Goal: Task Accomplishment & Management: Complete application form

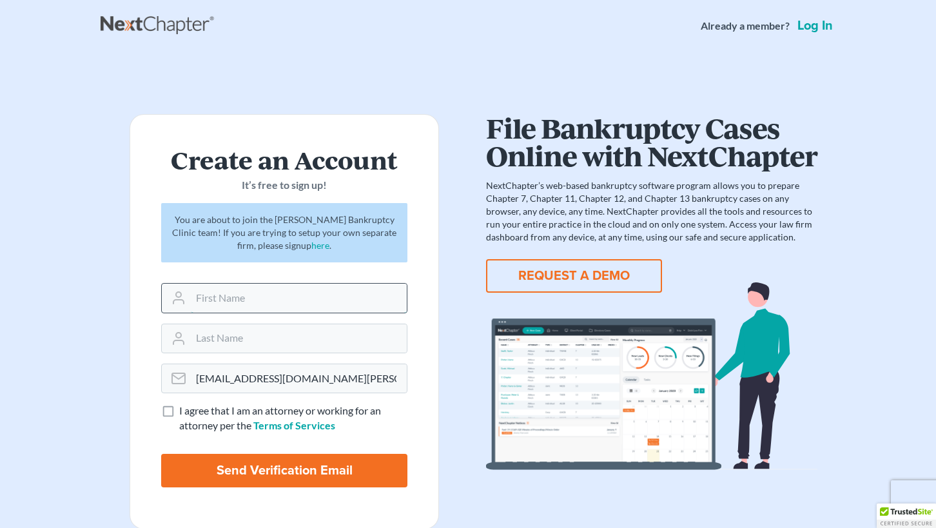
click at [269, 300] on input "text" at bounding box center [299, 298] width 216 height 28
type input "[PERSON_NAME]"
type input "Conrad"
click at [301, 479] on input "Send Verification Email" at bounding box center [284, 471] width 246 height 34
type input "Thinking..."
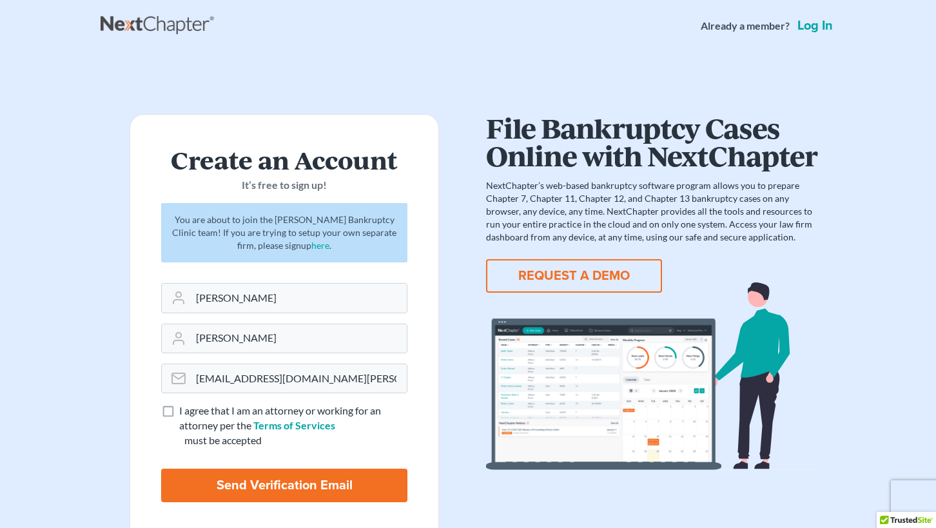
click at [179, 410] on label "I agree that I am an attorney or working for an attorney per the Terms of Servi…" at bounding box center [293, 419] width 228 height 30
click at [184, 410] on input "I agree that I am an attorney or working for an attorney per the Terms of Servi…" at bounding box center [188, 408] width 8 height 8
checkbox input "true"
click at [212, 480] on input "Send Verification Email" at bounding box center [284, 486] width 246 height 34
type input "Thinking..."
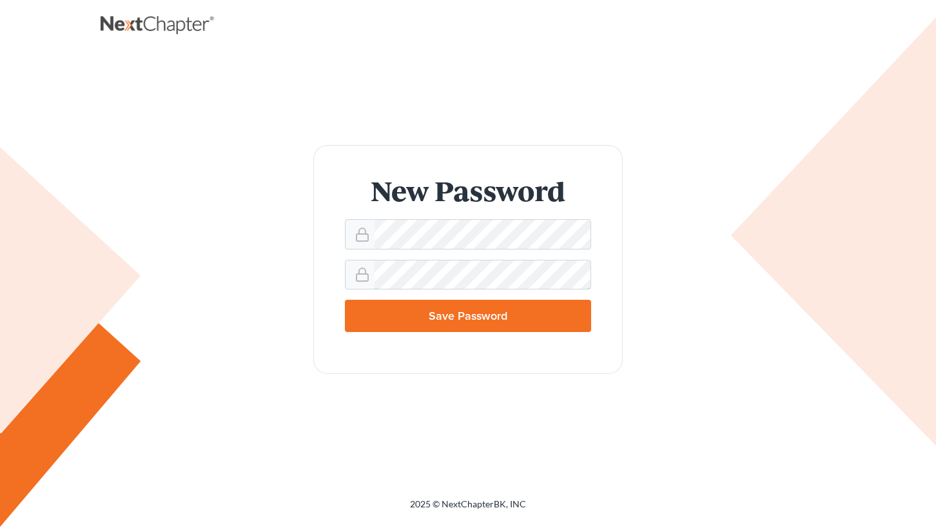
click at [468, 316] on input "Save Password" at bounding box center [468, 316] width 246 height 32
type input "Thinking..."
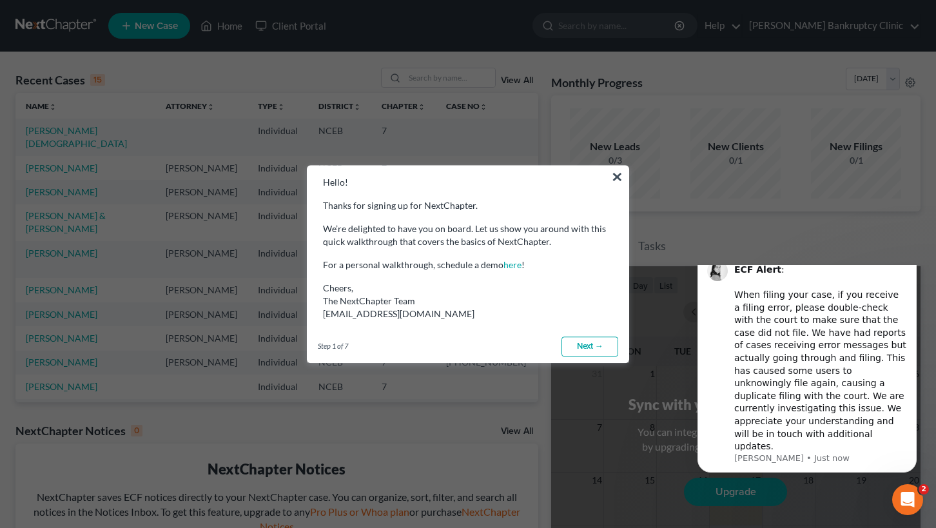
click at [590, 346] on link "Next →" at bounding box center [590, 347] width 57 height 21
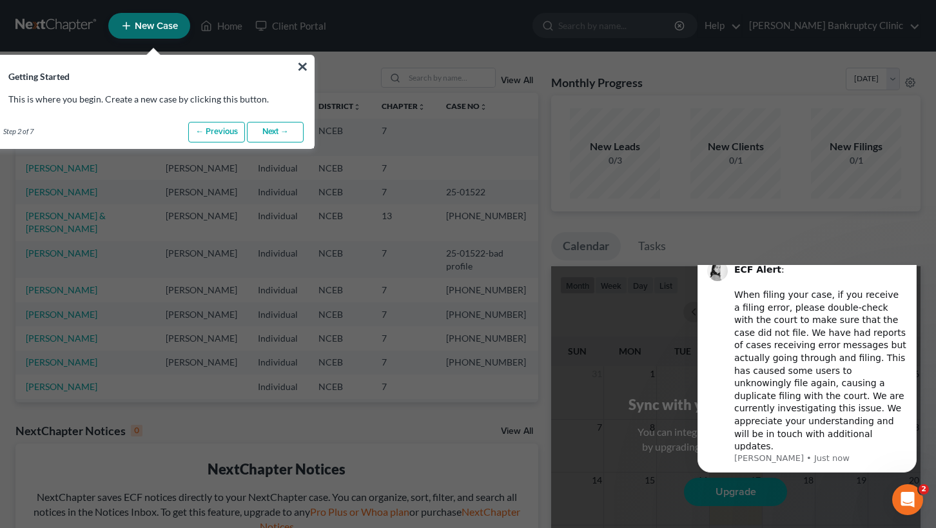
click at [279, 131] on link "Next →" at bounding box center [275, 132] width 57 height 21
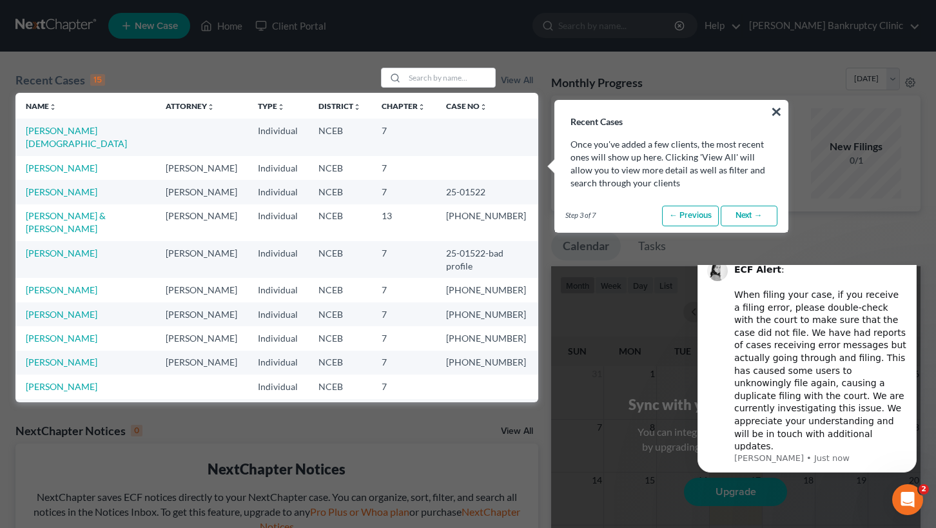
click at [746, 220] on link "Next →" at bounding box center [749, 216] width 57 height 21
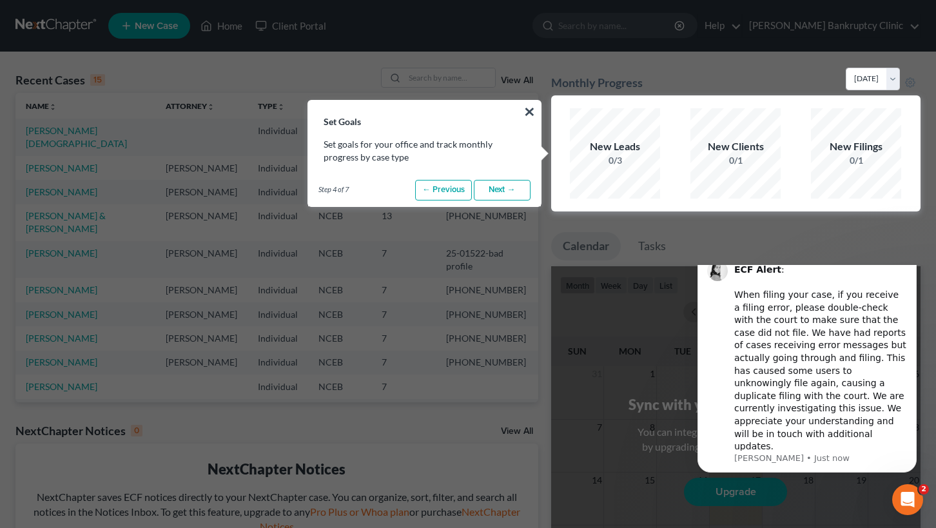
click at [497, 192] on link "Next →" at bounding box center [502, 190] width 57 height 21
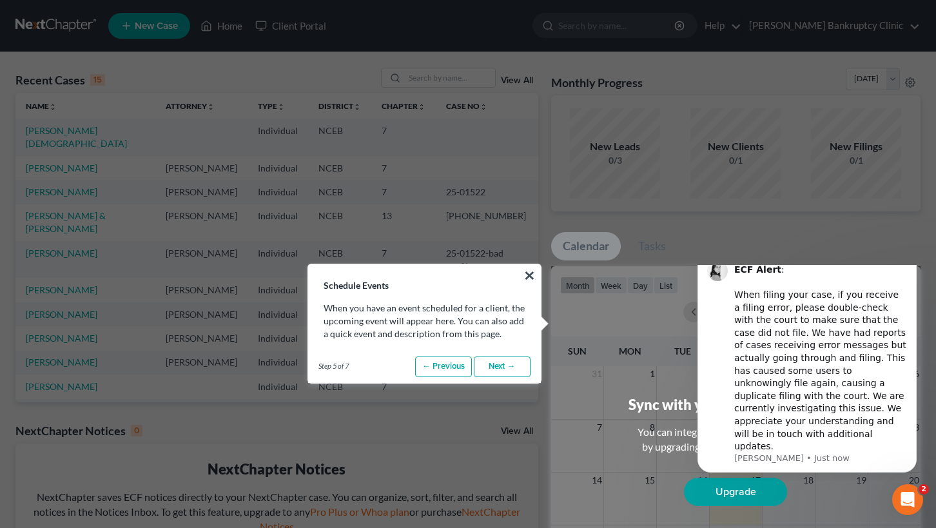
click at [526, 371] on link "Next →" at bounding box center [502, 367] width 57 height 21
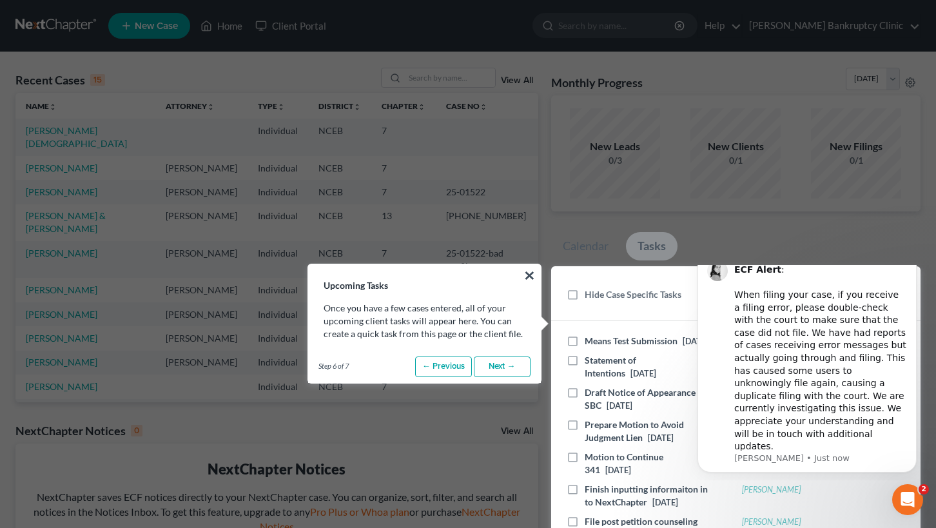
click at [526, 371] on link "Next →" at bounding box center [502, 367] width 57 height 21
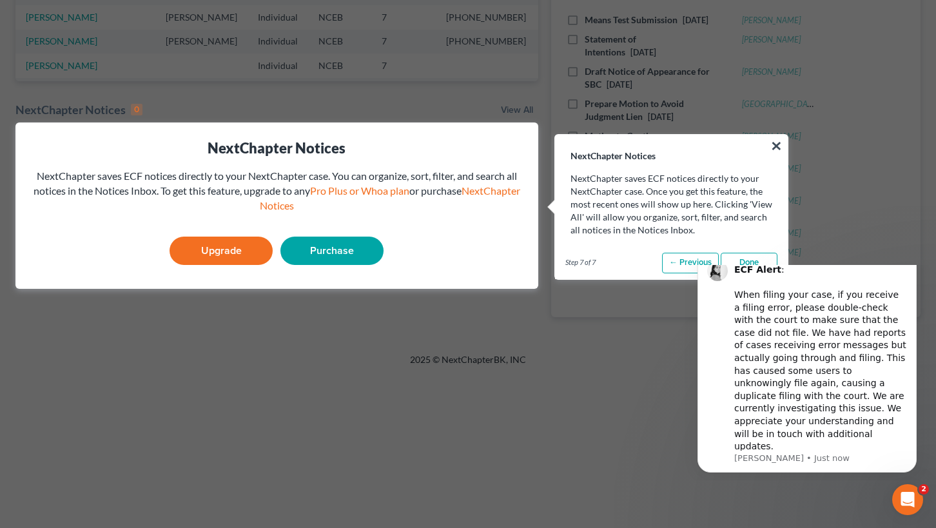
scroll to position [362, 0]
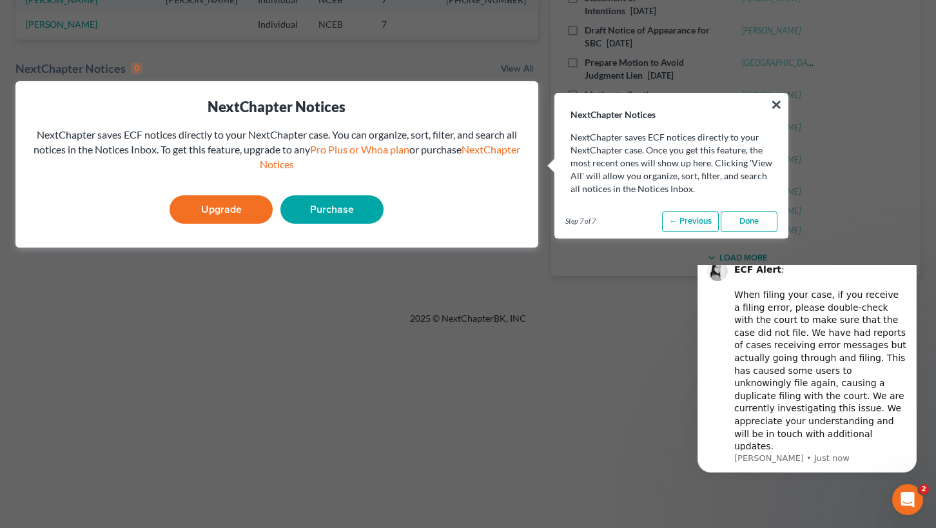
click at [911, 255] on icon "Dismiss notification" at bounding box center [913, 252] width 5 height 5
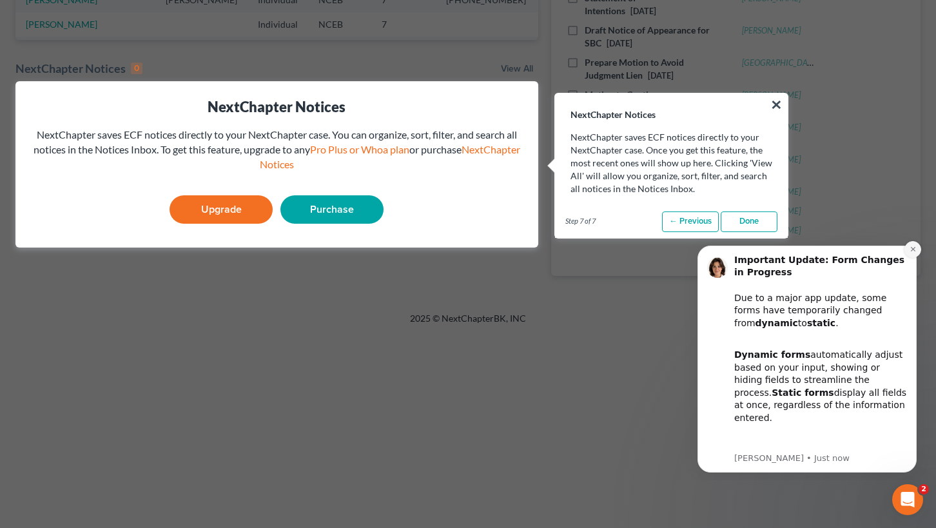
click at [911, 248] on icon "Dismiss notification" at bounding box center [913, 249] width 7 height 7
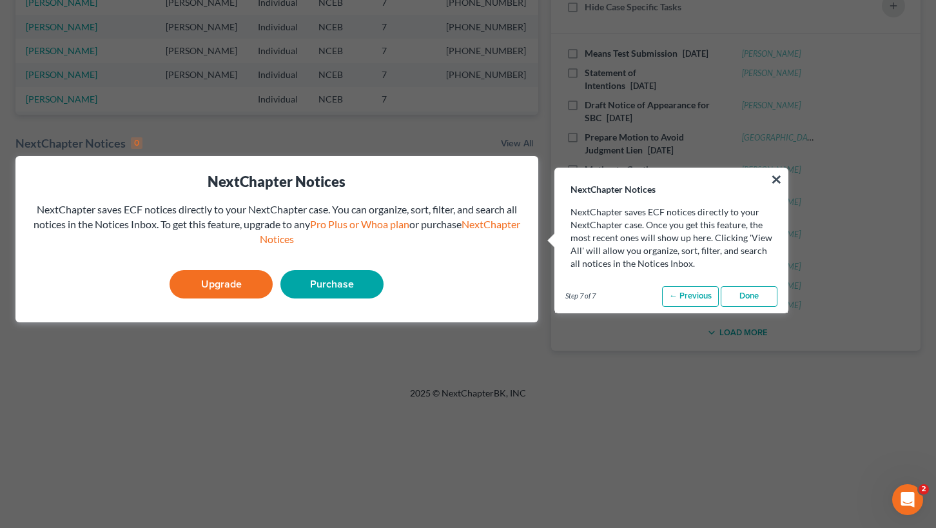
scroll to position [286, 0]
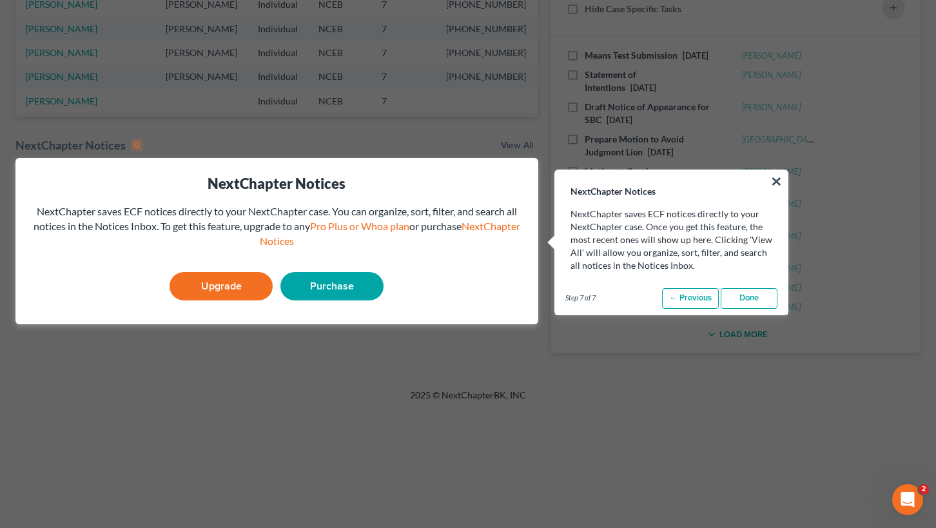
click at [758, 295] on link "Done" at bounding box center [749, 298] width 57 height 21
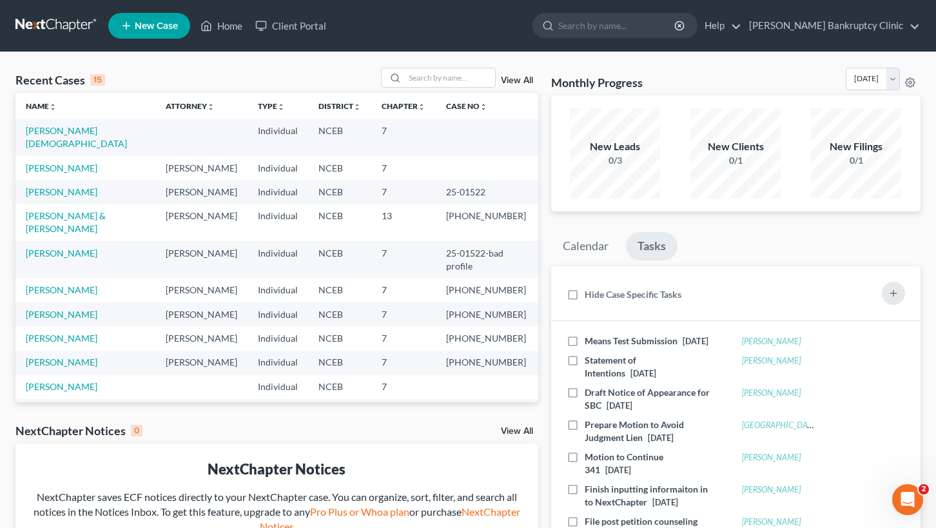
scroll to position [0, 0]
click at [427, 78] on input "search" at bounding box center [450, 77] width 90 height 19
type input "Davis"
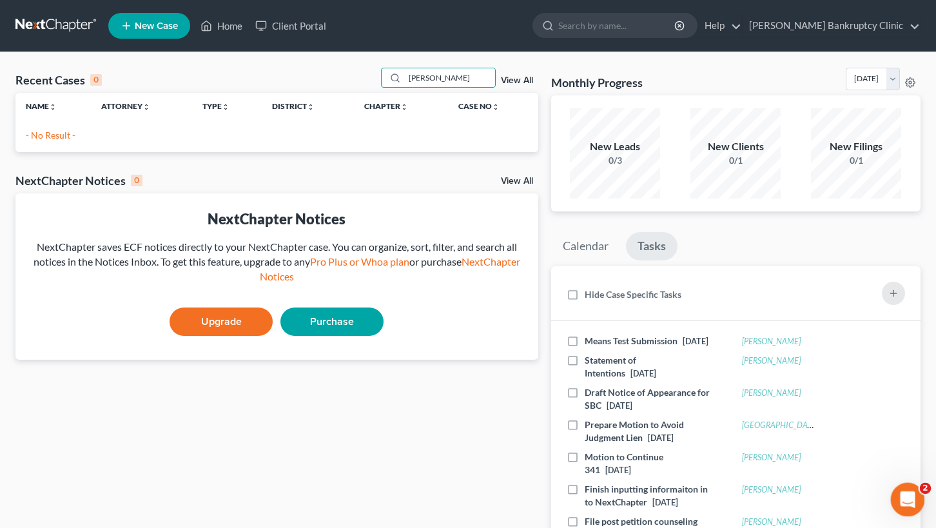
click at [909, 495] on icon "Open Intercom Messenger" at bounding box center [906, 498] width 21 height 21
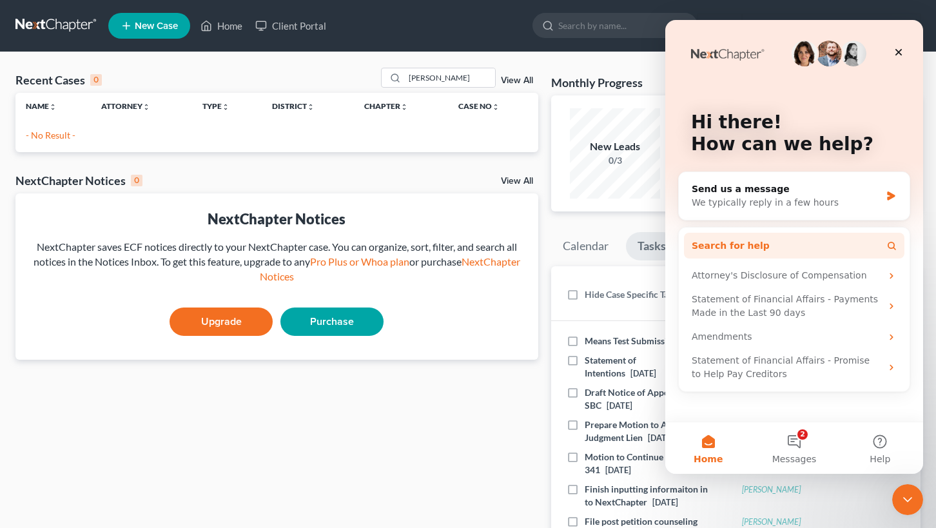
click at [794, 250] on button "Search for help" at bounding box center [794, 246] width 221 height 26
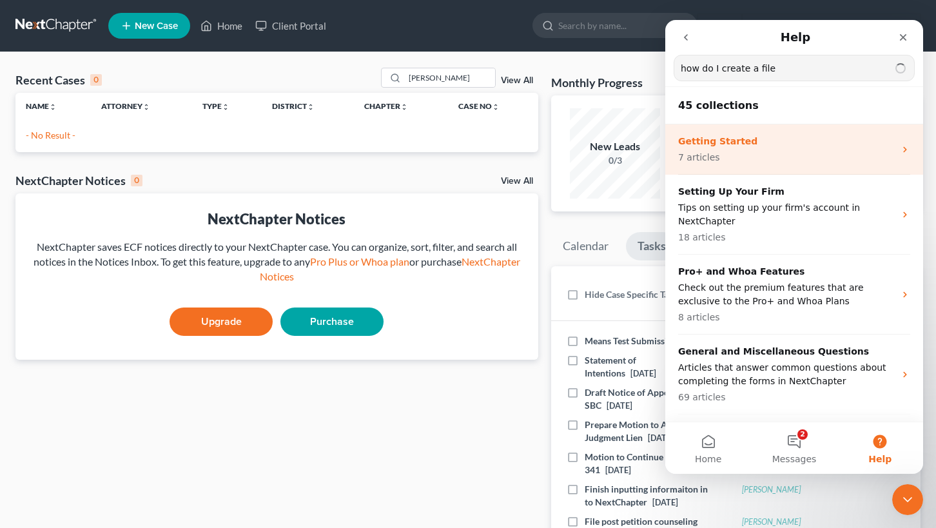
type input "how do I create a file"
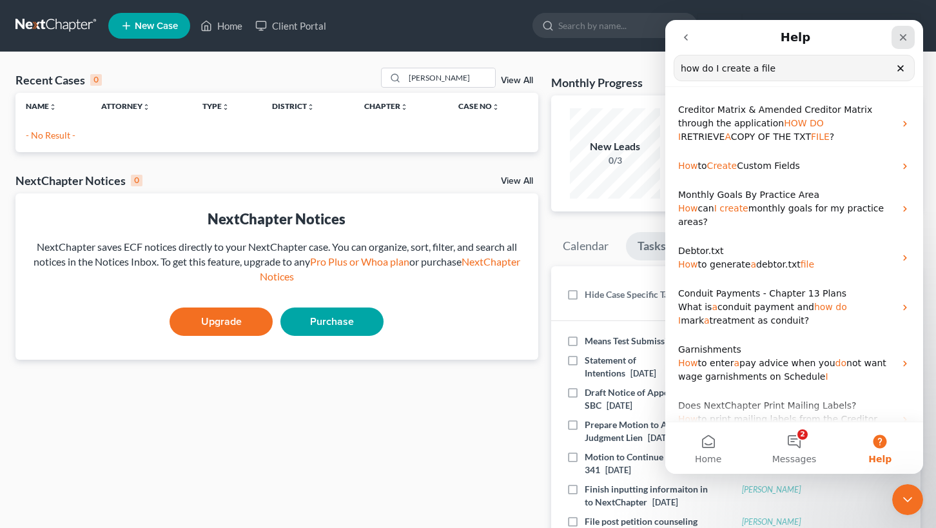
click at [902, 39] on icon "Close" at bounding box center [903, 37] width 7 height 7
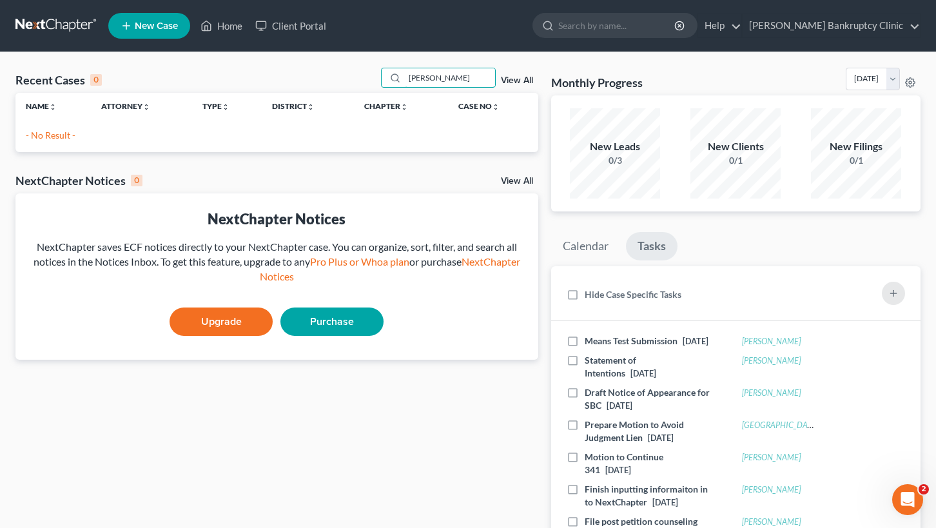
drag, startPoint x: 450, startPoint y: 81, endPoint x: 379, endPoint y: 78, distance: 71.6
click at [379, 78] on div "Recent Cases 0 Davis View All" at bounding box center [276, 80] width 523 height 25
type input "burton"
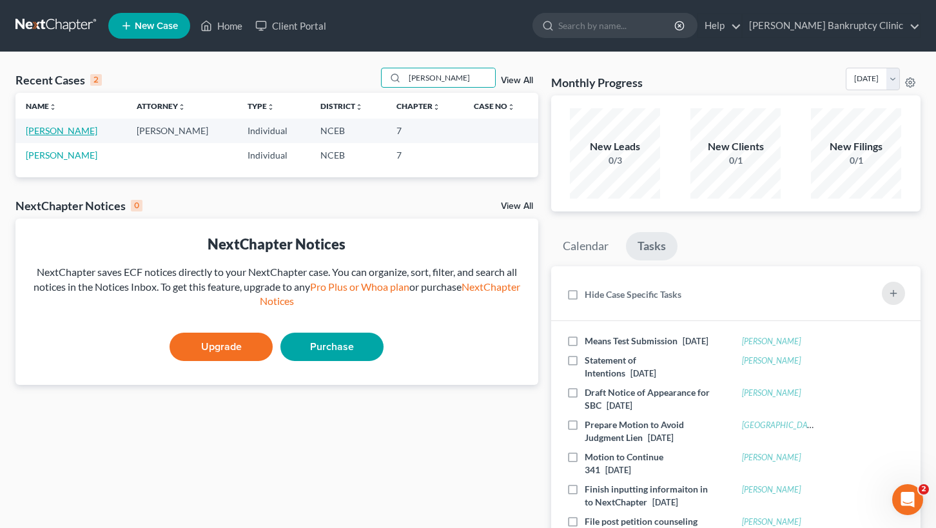
click at [75, 130] on link "[PERSON_NAME]" at bounding box center [62, 130] width 72 height 11
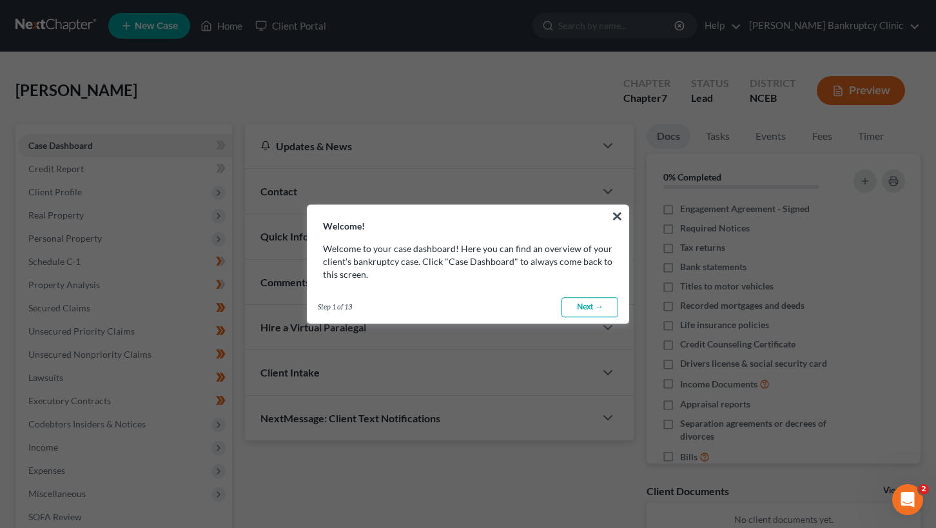
click at [595, 305] on link "Next →" at bounding box center [590, 307] width 57 height 21
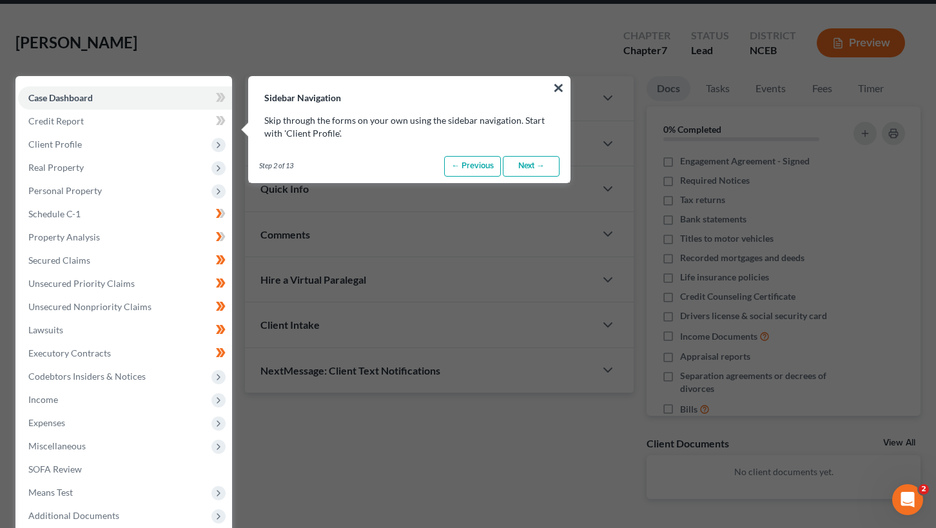
scroll to position [59, 0]
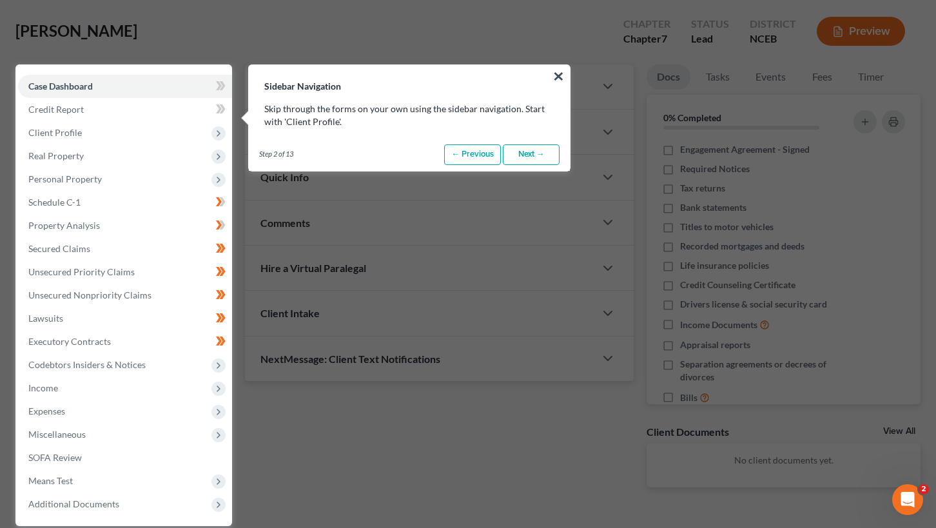
click at [541, 156] on link "Next →" at bounding box center [531, 154] width 57 height 21
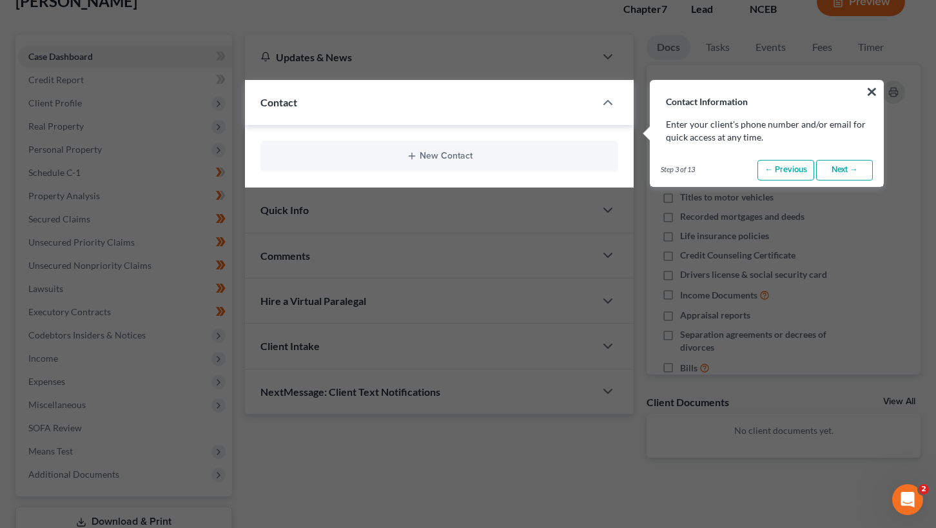
scroll to position [104, 0]
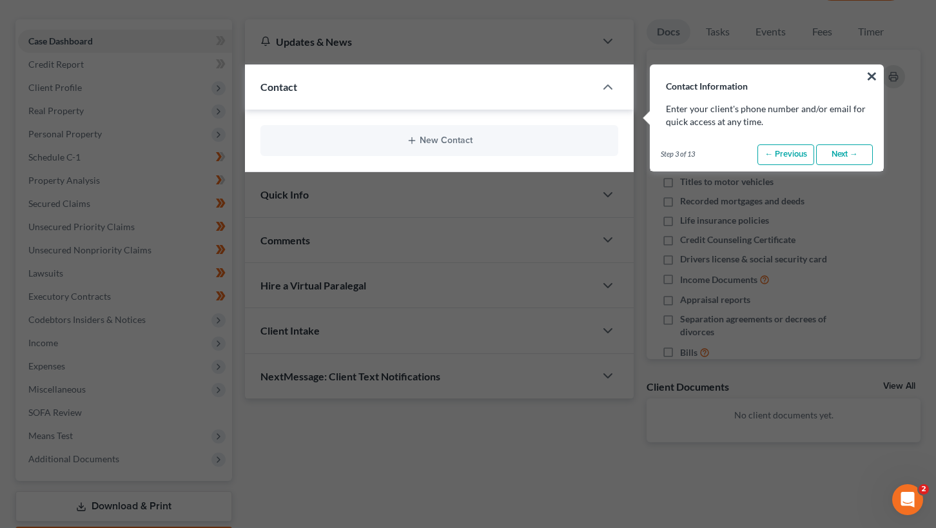
click at [844, 150] on link "Next →" at bounding box center [844, 154] width 57 height 21
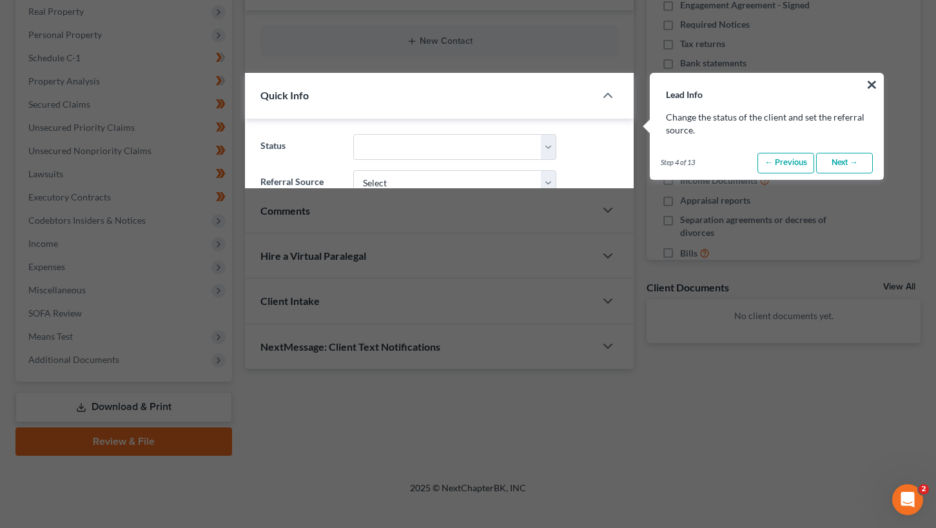
scroll to position [212, 0]
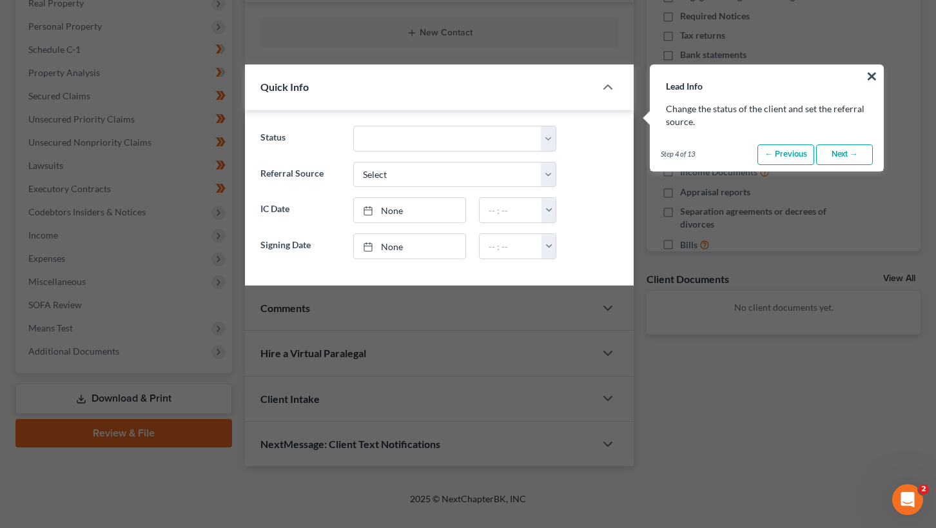
click at [845, 153] on link "Next →" at bounding box center [844, 154] width 57 height 21
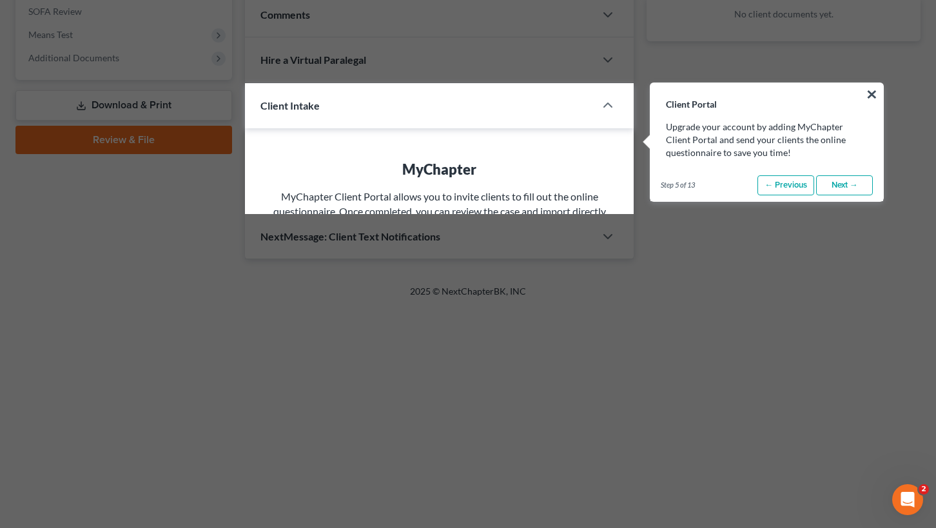
scroll to position [523, 0]
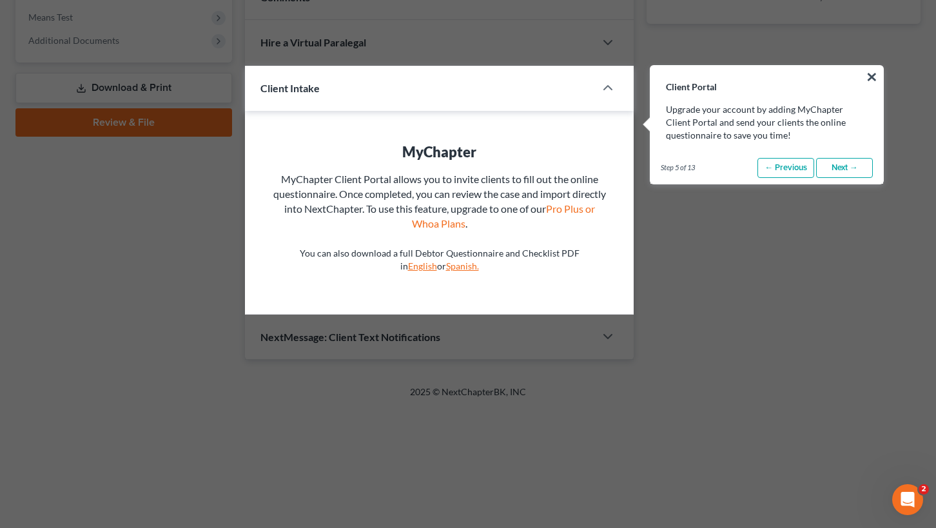
click at [845, 166] on link "Next →" at bounding box center [844, 168] width 57 height 21
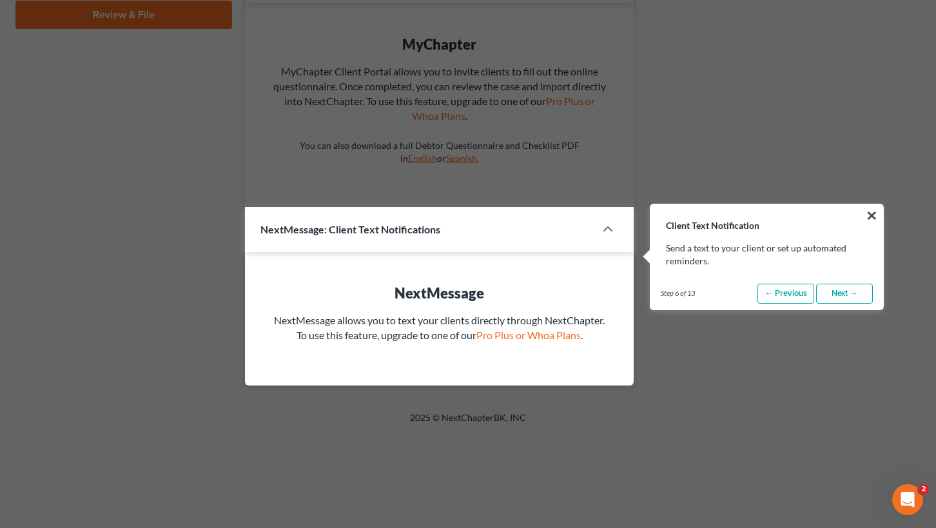
scroll to position [769, 0]
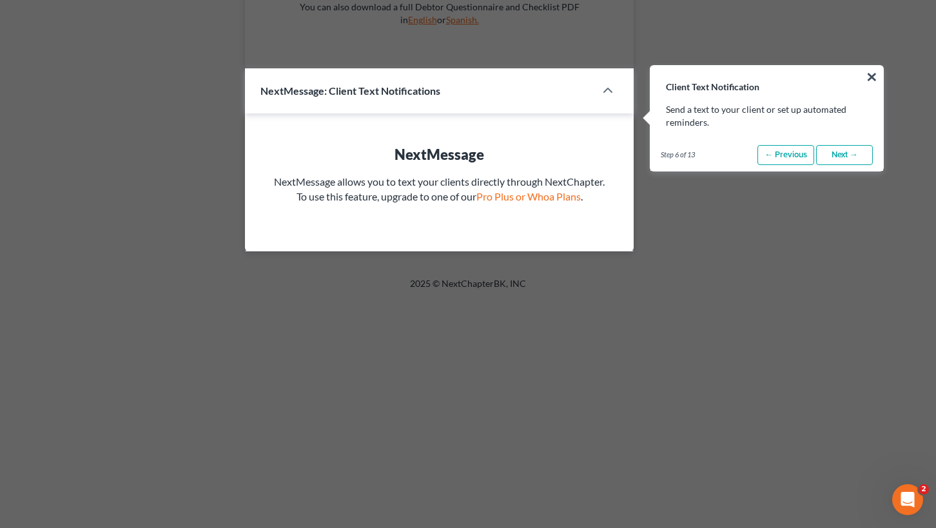
click at [845, 162] on link "Next →" at bounding box center [844, 155] width 57 height 21
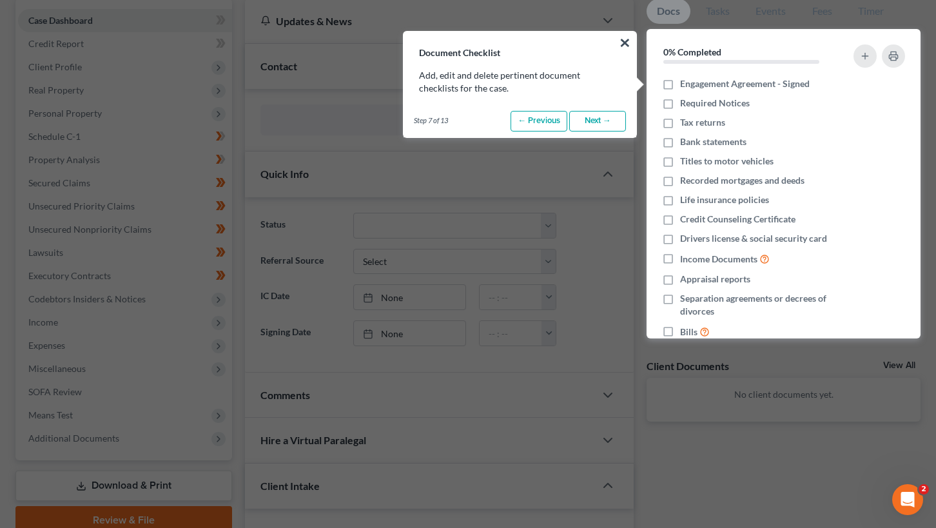
scroll to position [92, 0]
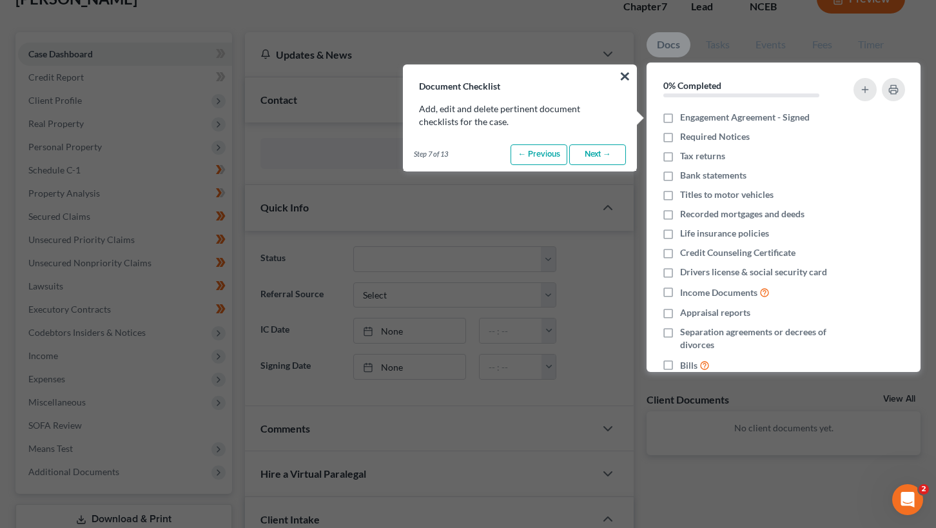
click at [617, 154] on link "Next →" at bounding box center [597, 154] width 57 height 21
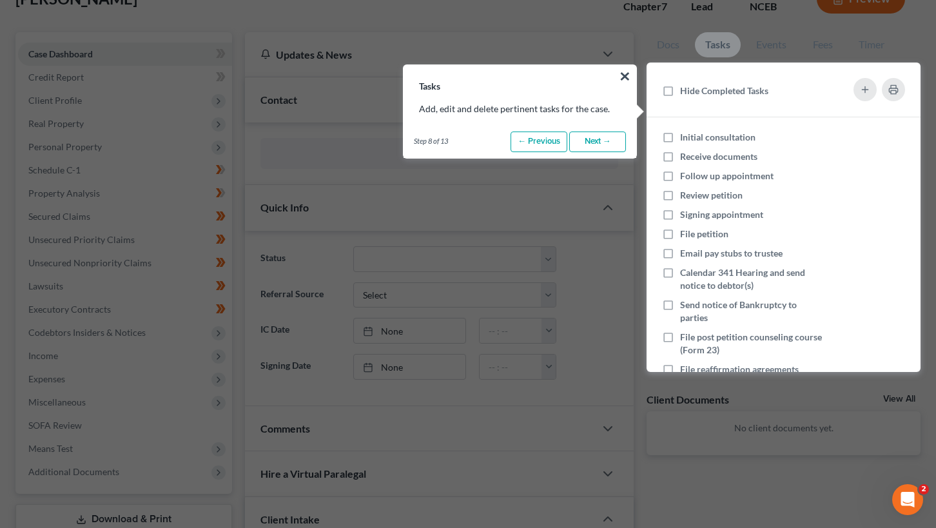
click at [615, 144] on link "Next →" at bounding box center [597, 142] width 57 height 21
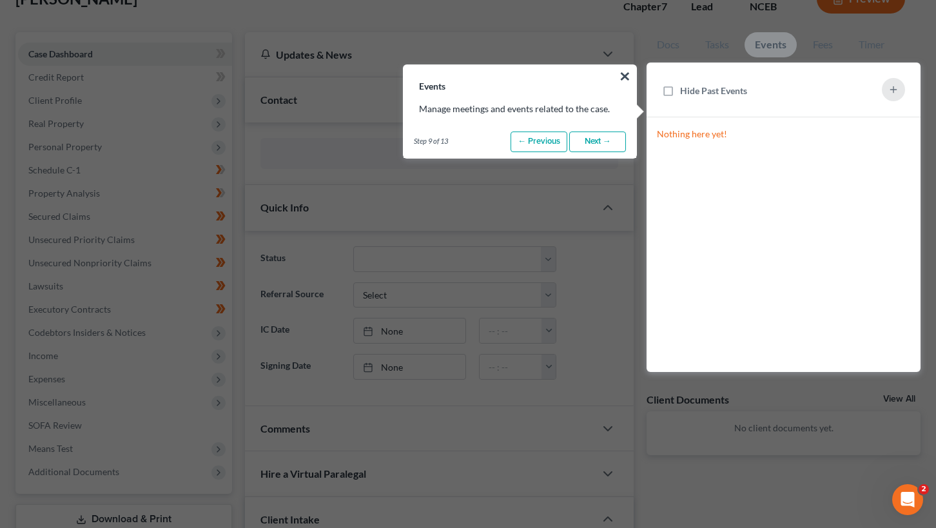
click at [615, 144] on link "Next →" at bounding box center [597, 142] width 57 height 21
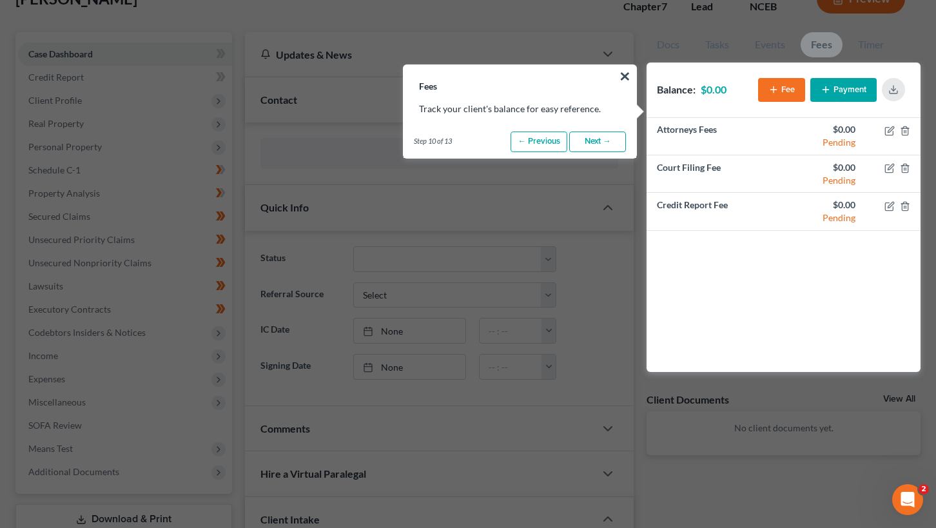
click at [615, 144] on link "Next →" at bounding box center [597, 142] width 57 height 21
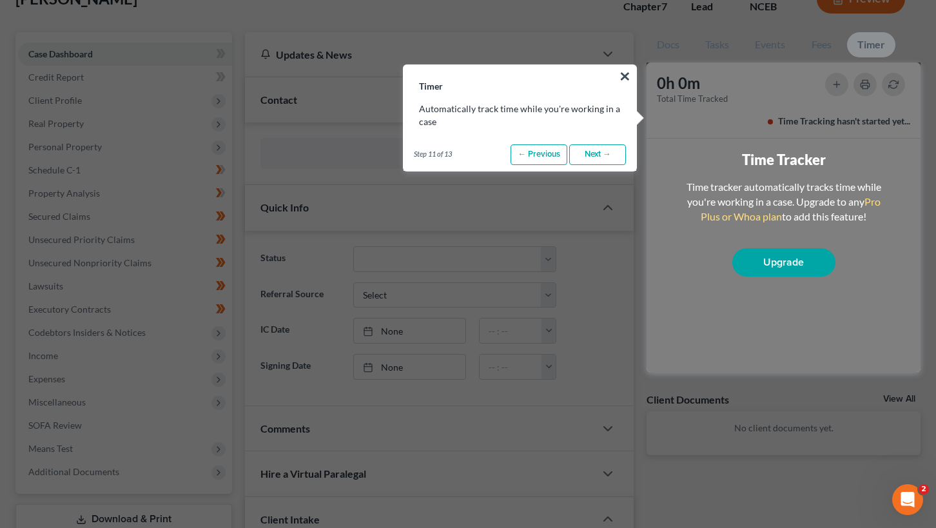
click at [615, 155] on link "Next →" at bounding box center [597, 154] width 57 height 21
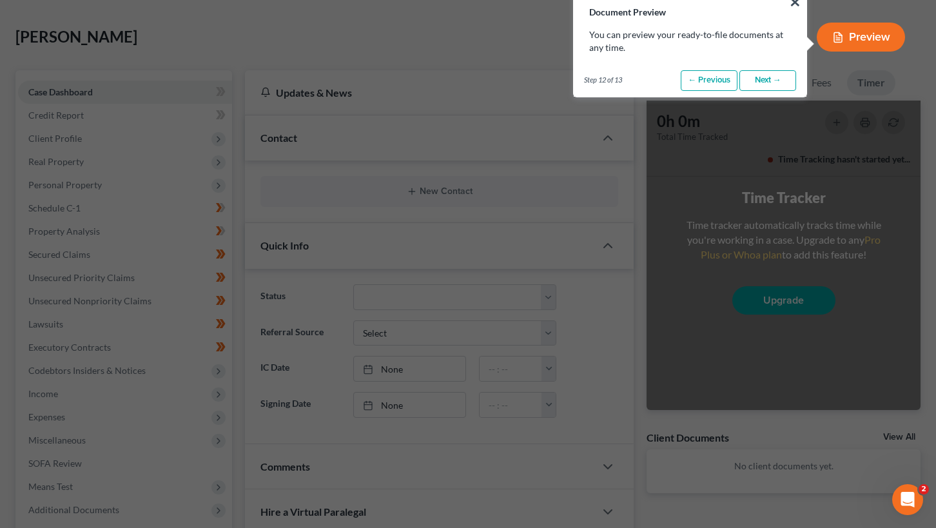
scroll to position [0, 0]
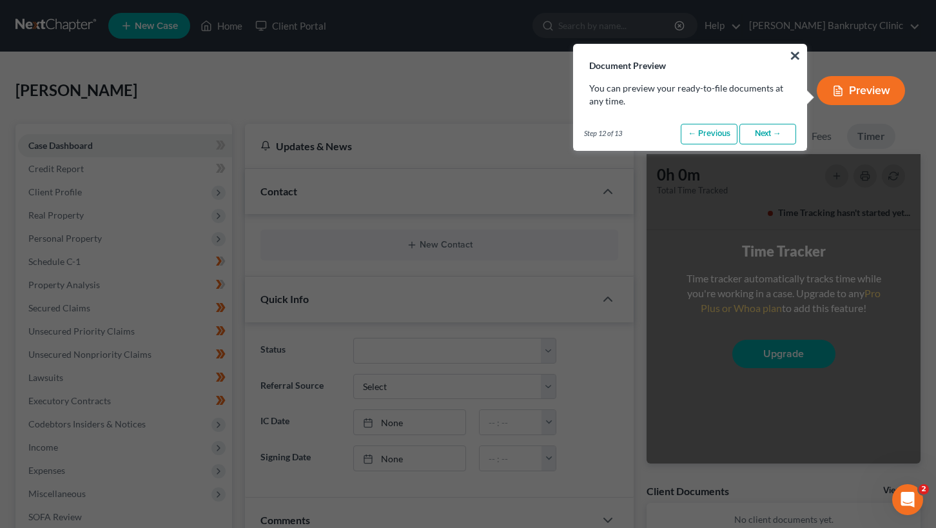
click at [754, 132] on link "Next →" at bounding box center [768, 134] width 57 height 21
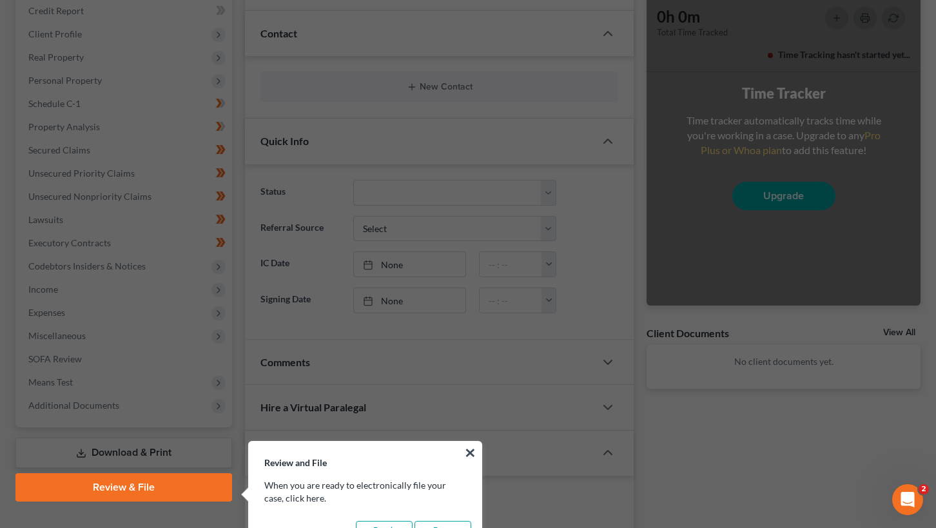
scroll to position [535, 0]
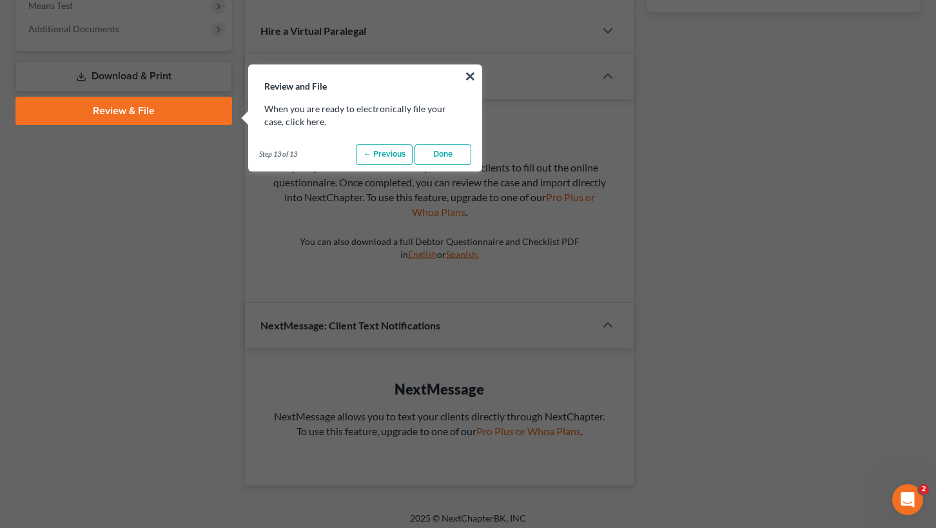
click at [446, 161] on link "Done" at bounding box center [443, 154] width 57 height 21
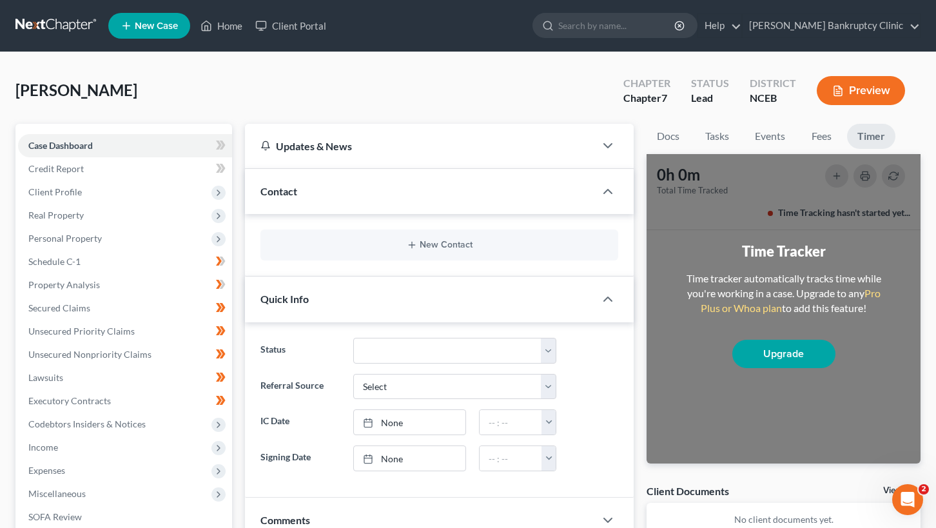
scroll to position [0, 0]
click at [815, 141] on link "Fees" at bounding box center [821, 136] width 41 height 25
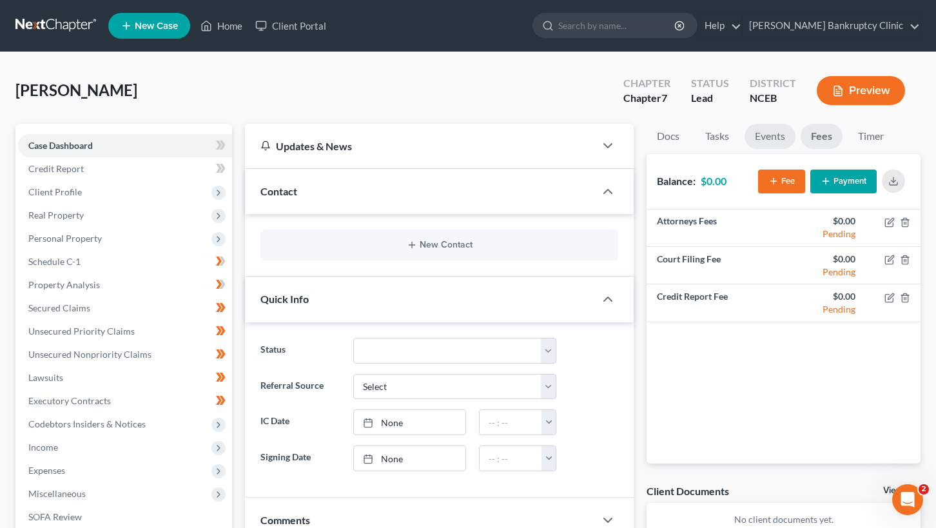
click at [762, 133] on link "Events" at bounding box center [770, 136] width 51 height 25
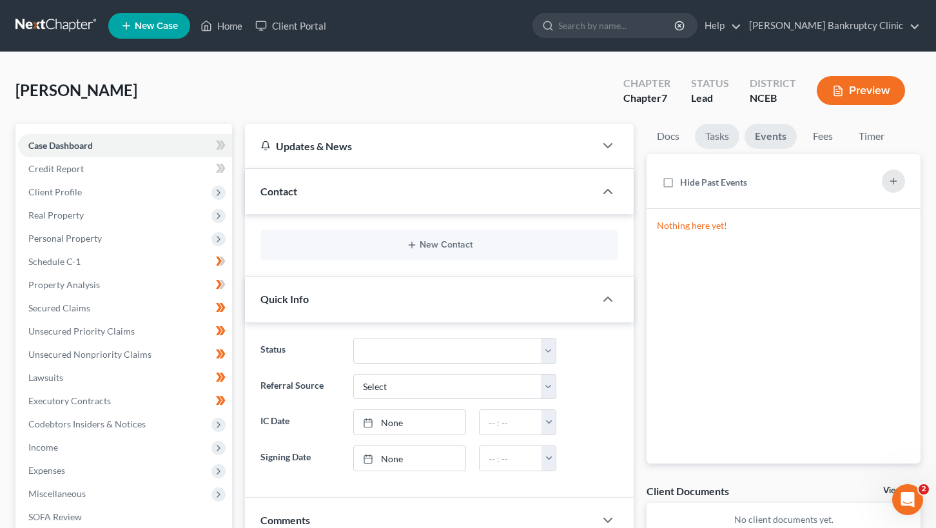
click at [722, 135] on link "Tasks" at bounding box center [717, 136] width 44 height 25
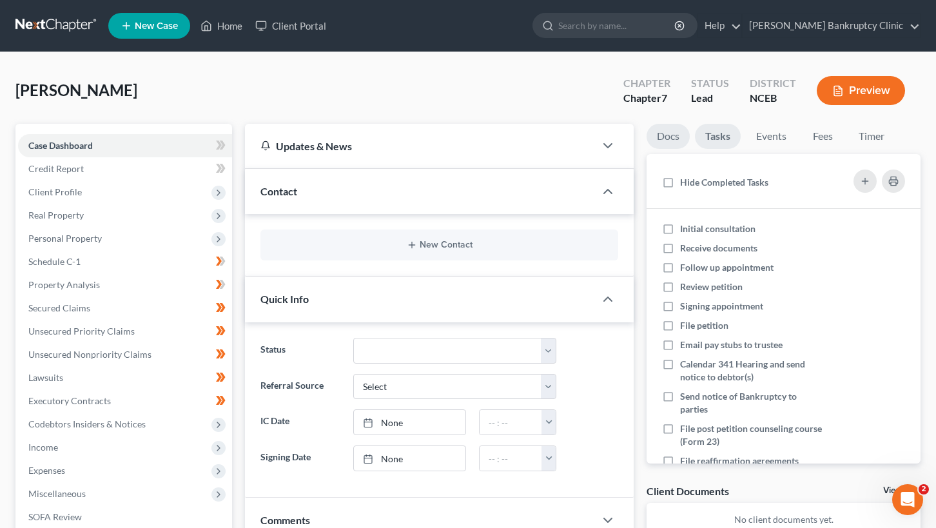
click at [665, 142] on link "Docs" at bounding box center [668, 136] width 43 height 25
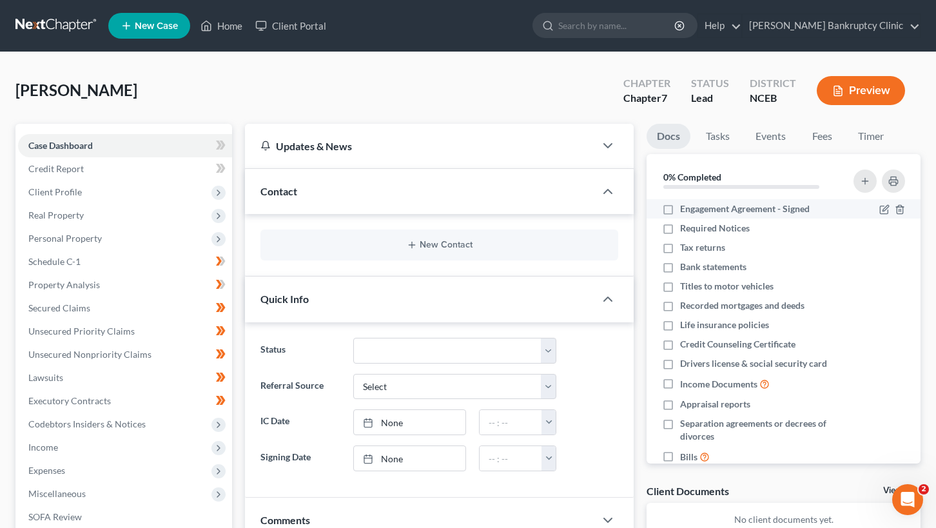
click at [680, 206] on label "Engagement Agreement - Signed" at bounding box center [745, 209] width 130 height 13
click at [686, 206] on input "Engagement Agreement - Signed" at bounding box center [690, 207] width 8 height 8
click at [680, 206] on label "Engagement Agreement - Signed" at bounding box center [745, 209] width 130 height 13
click at [686, 206] on input "Engagement Agreement - Signed" at bounding box center [690, 207] width 8 height 8
checkbox input "false"
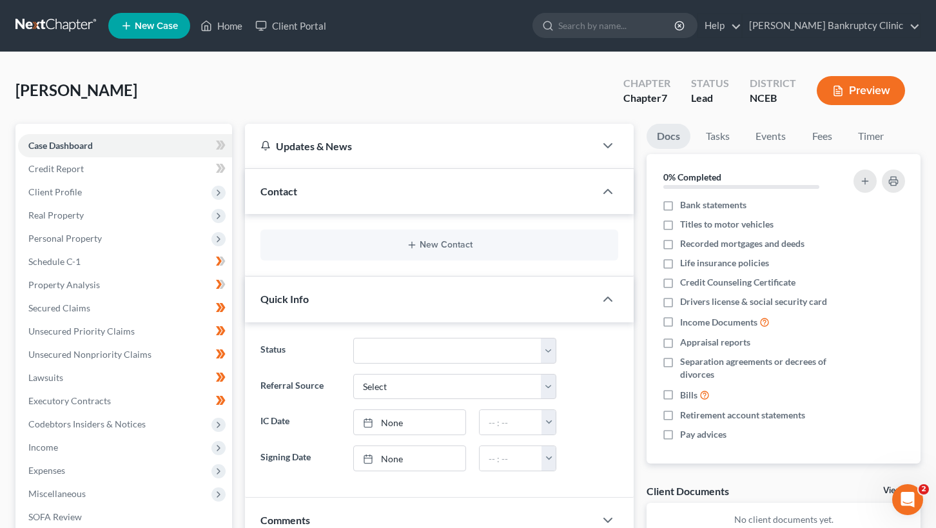
click at [140, 32] on link "New Case" at bounding box center [149, 26] width 82 height 26
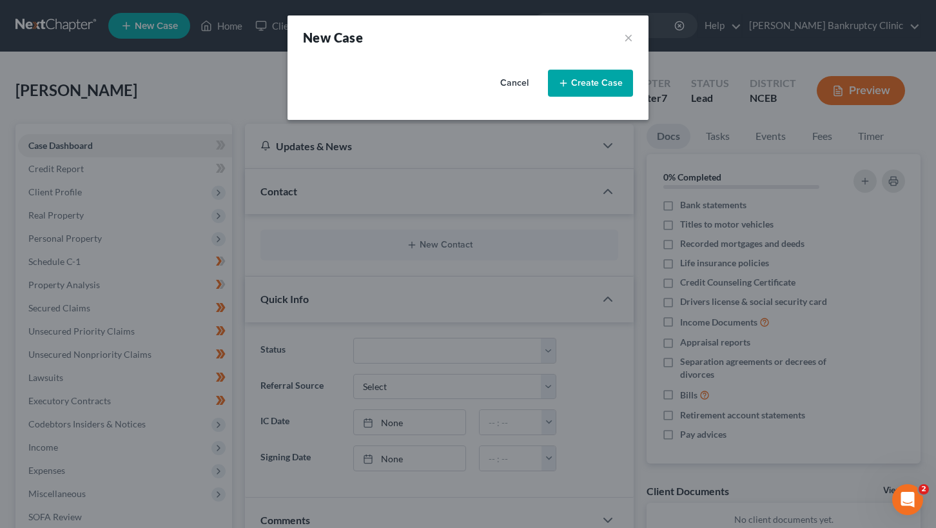
select select "57"
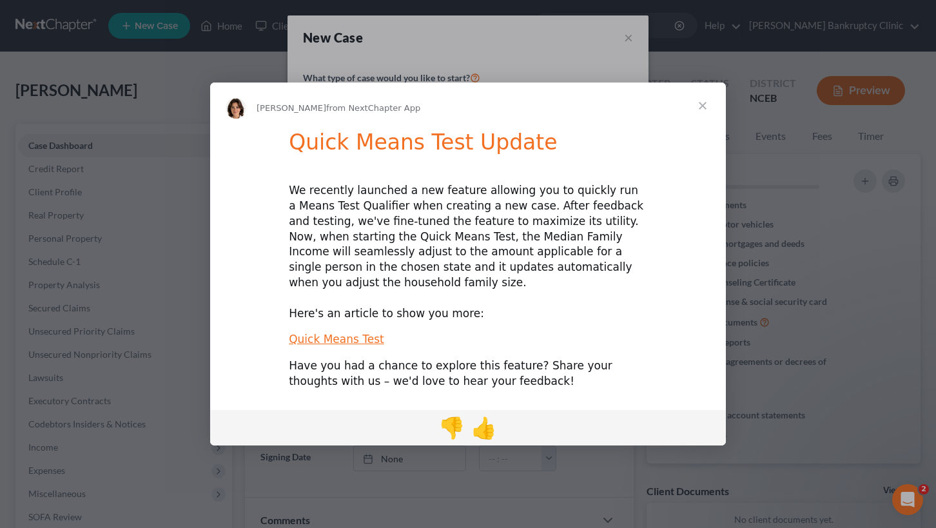
click at [711, 116] on span "Close" at bounding box center [703, 106] width 46 height 46
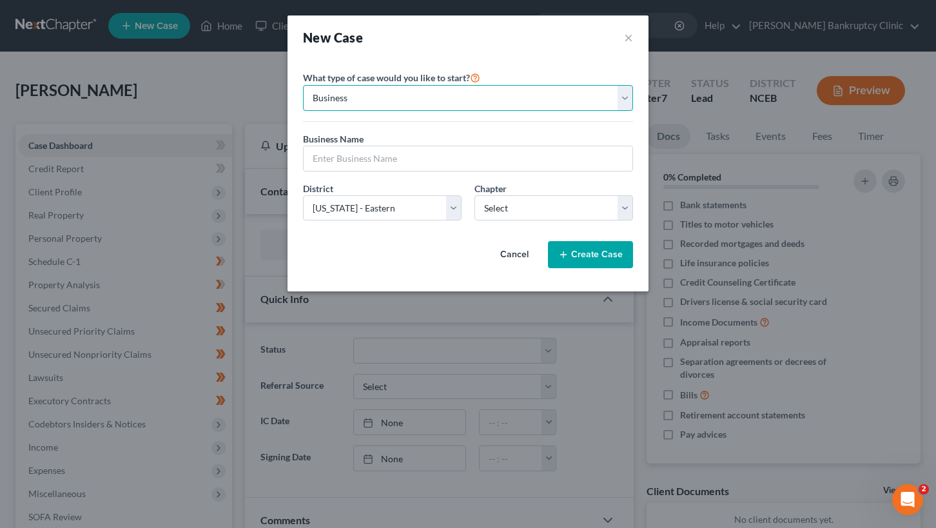
select select "0"
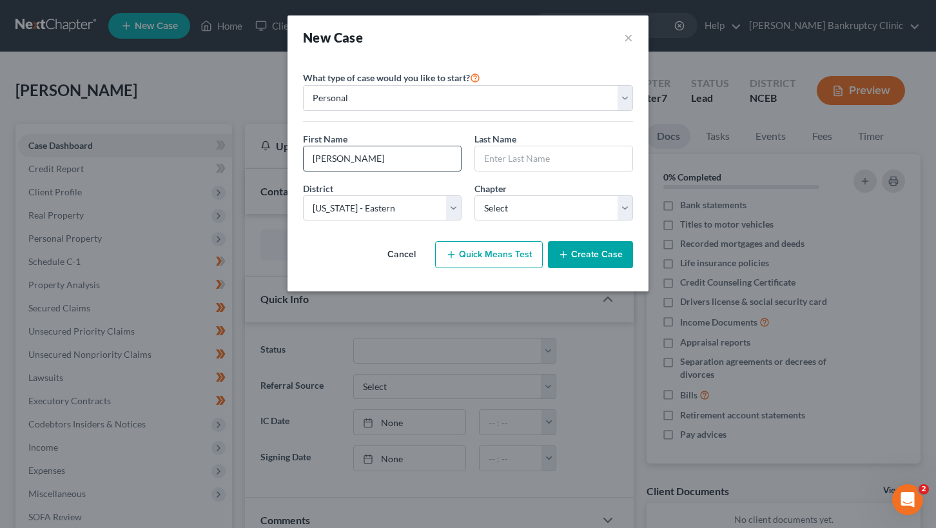
type input "Annette"
type input "Davis"
click at [404, 253] on button "Cancel" at bounding box center [401, 255] width 57 height 26
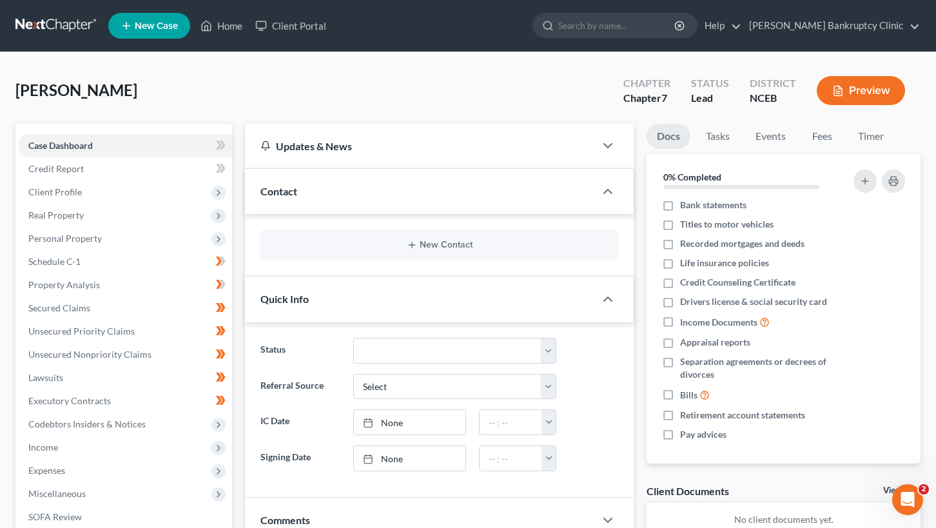
click at [615, 88] on div "Chapter Chapter 7" at bounding box center [647, 92] width 68 height 38
click at [44, 32] on link at bounding box center [56, 25] width 83 height 23
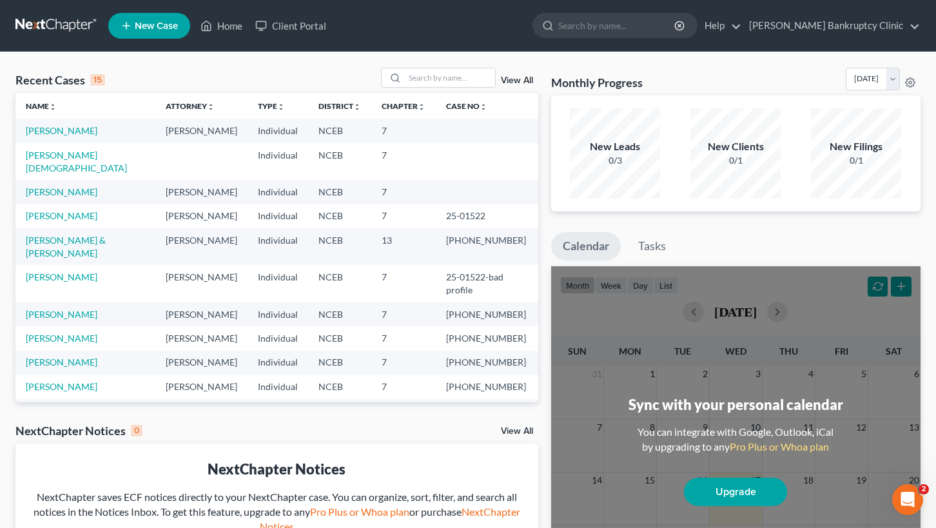
click at [161, 16] on link "New Case" at bounding box center [149, 26] width 82 height 26
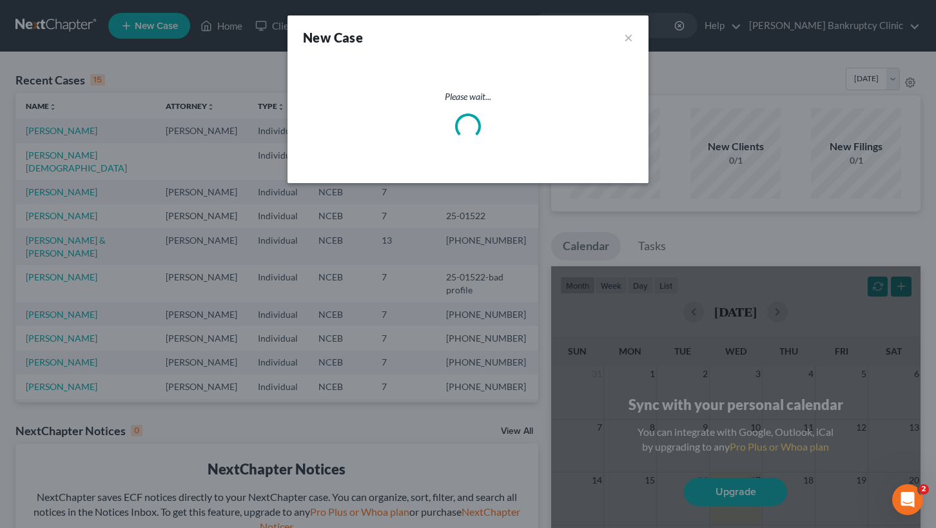
select select "57"
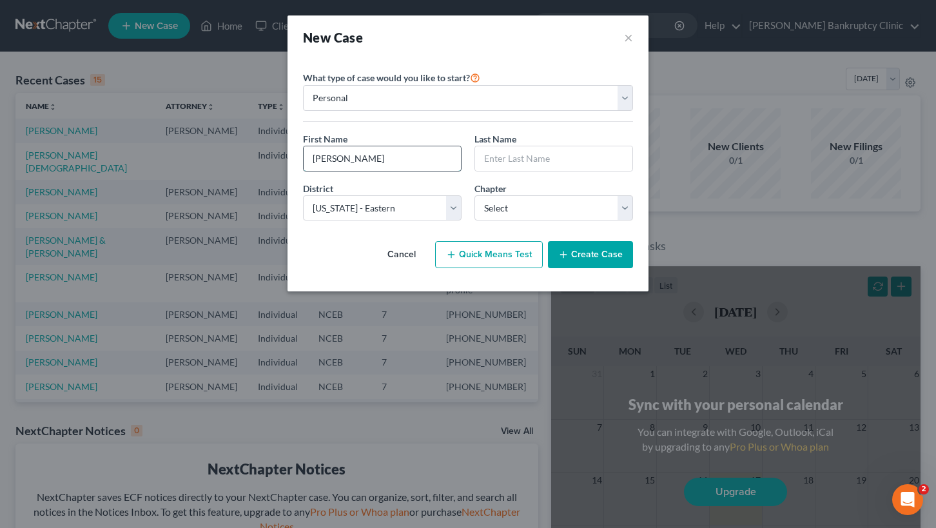
type input "Annette"
type input "Davis"
select select "0"
click at [613, 255] on button "Create Case" at bounding box center [590, 254] width 85 height 27
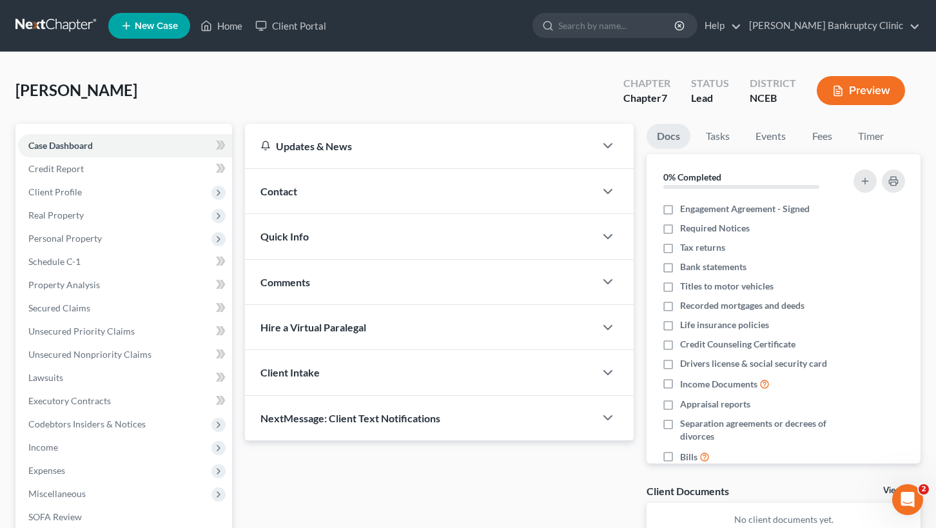
click at [152, 21] on span "New Case" at bounding box center [156, 26] width 43 height 10
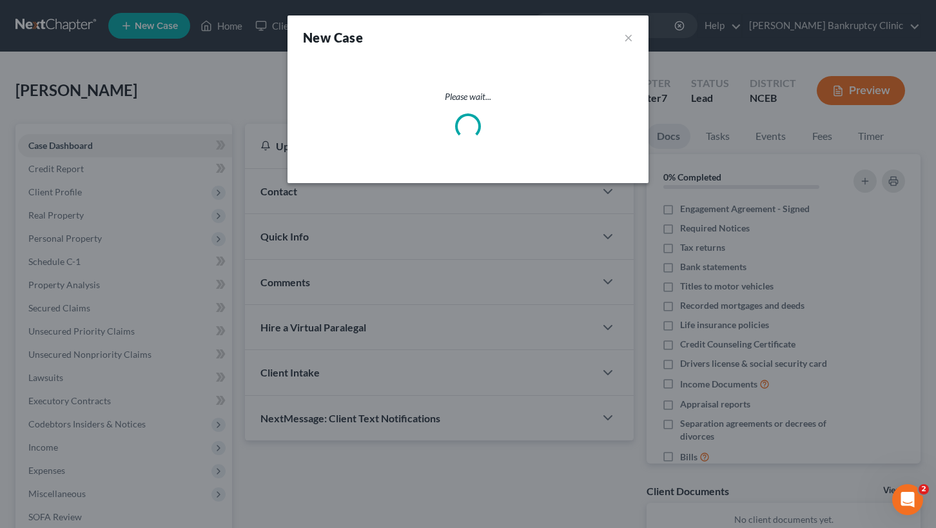
select select "57"
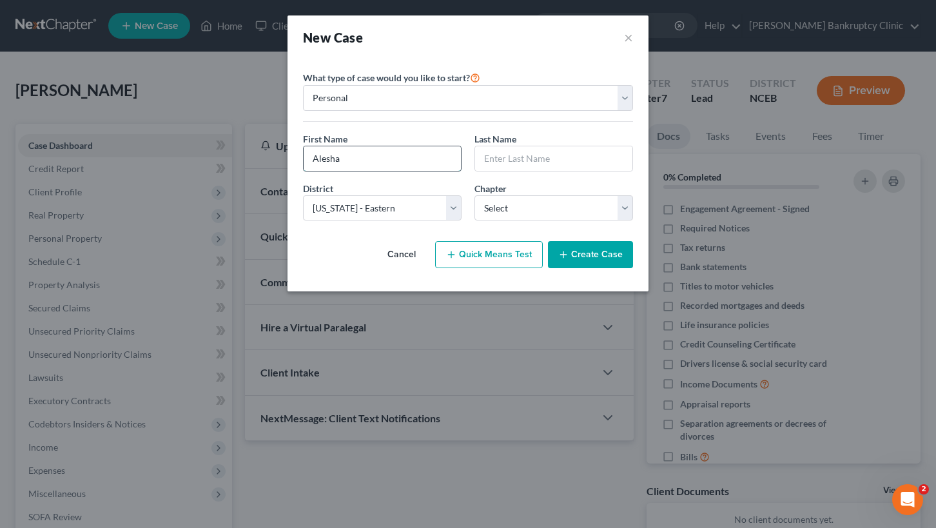
type input "Alesha"
type input "Braswell"
select select "0"
click at [603, 256] on button "Create Case" at bounding box center [590, 254] width 85 height 27
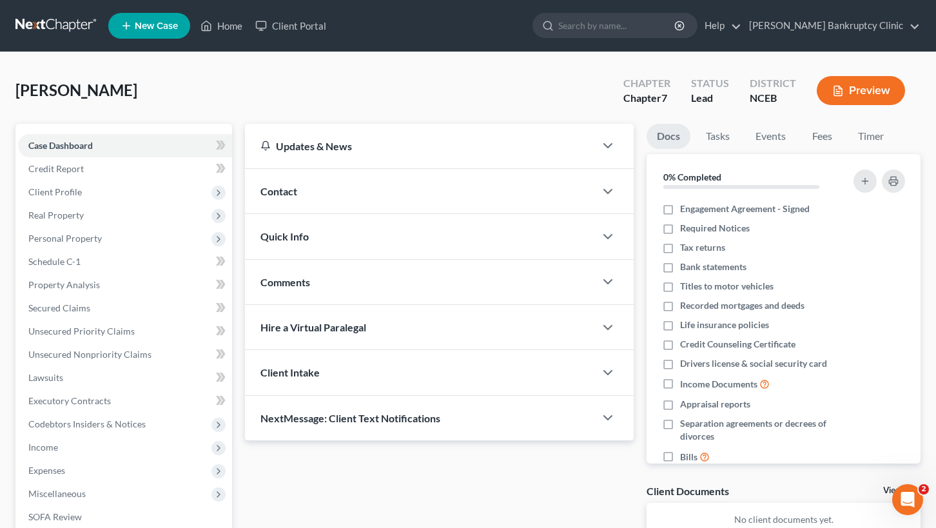
click at [159, 11] on li "New Case" at bounding box center [151, 26] width 86 height 30
click at [163, 25] on span "New Case" at bounding box center [156, 26] width 43 height 10
select select "57"
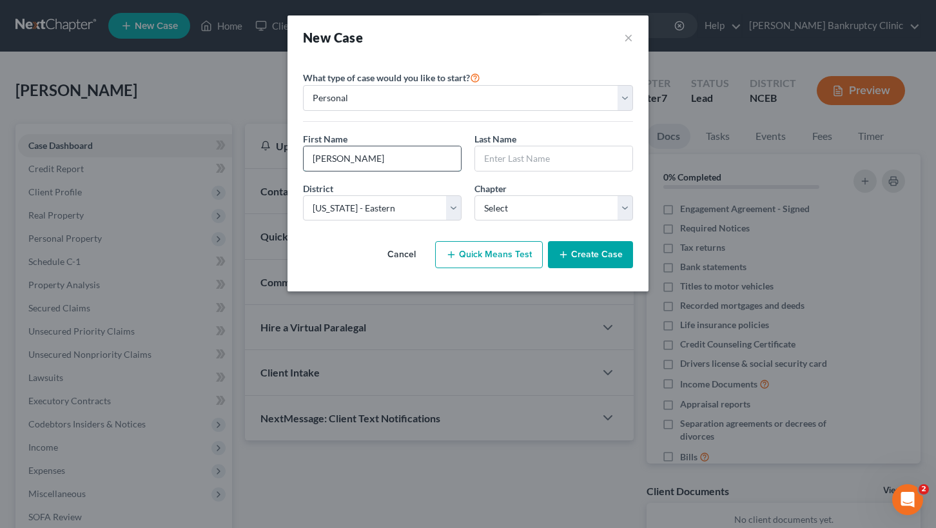
type input "Phillip"
type input "Verruso"
select select "0"
click at [600, 257] on button "Create Case" at bounding box center [590, 254] width 85 height 27
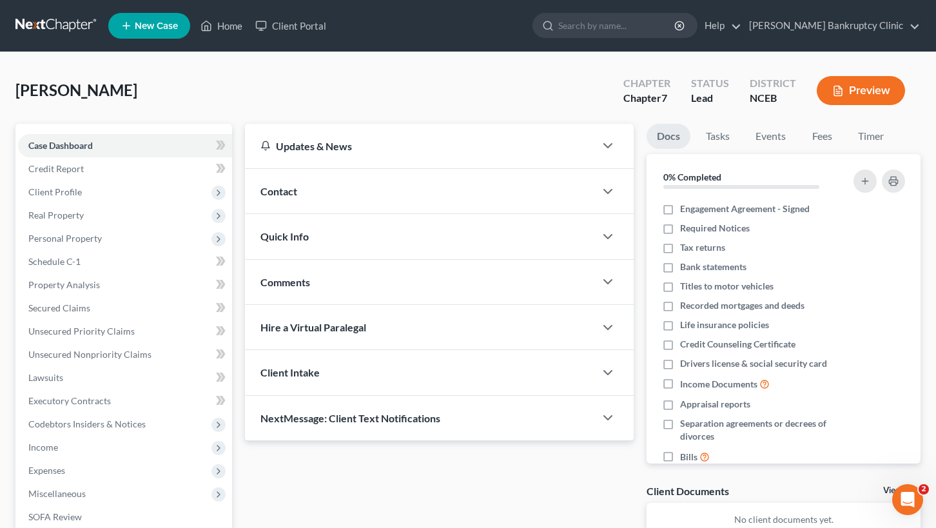
click at [153, 40] on li "New Case" at bounding box center [151, 26] width 86 height 30
click at [153, 35] on link "New Case" at bounding box center [149, 26] width 82 height 26
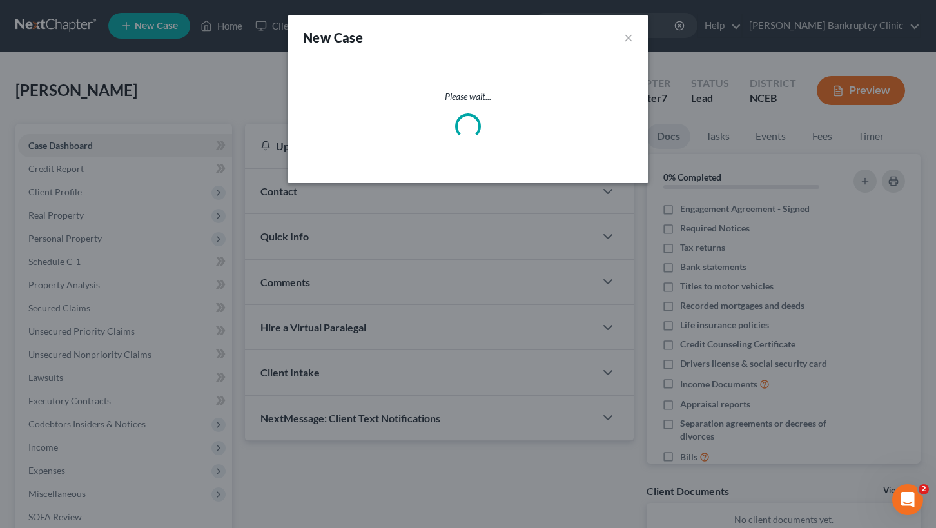
select select "57"
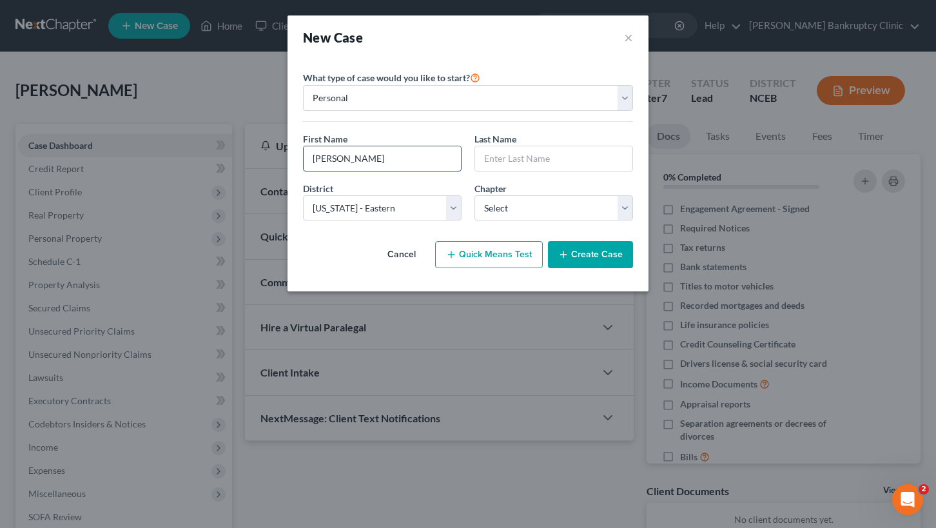
type input "Nicholas"
type input "Lawrence"
select select "0"
click at [579, 253] on button "Create Case" at bounding box center [590, 254] width 85 height 27
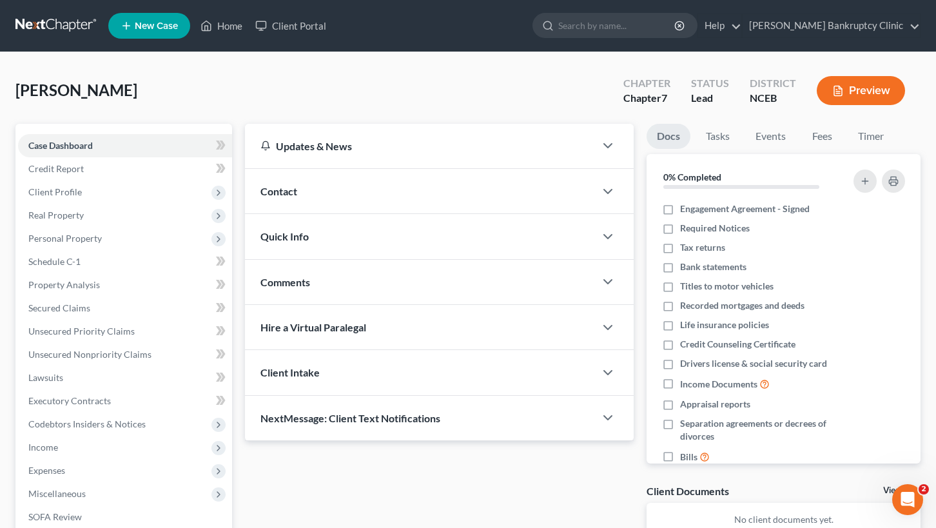
click at [70, 26] on link at bounding box center [56, 25] width 83 height 23
